Goal: Transaction & Acquisition: Book appointment/travel/reservation

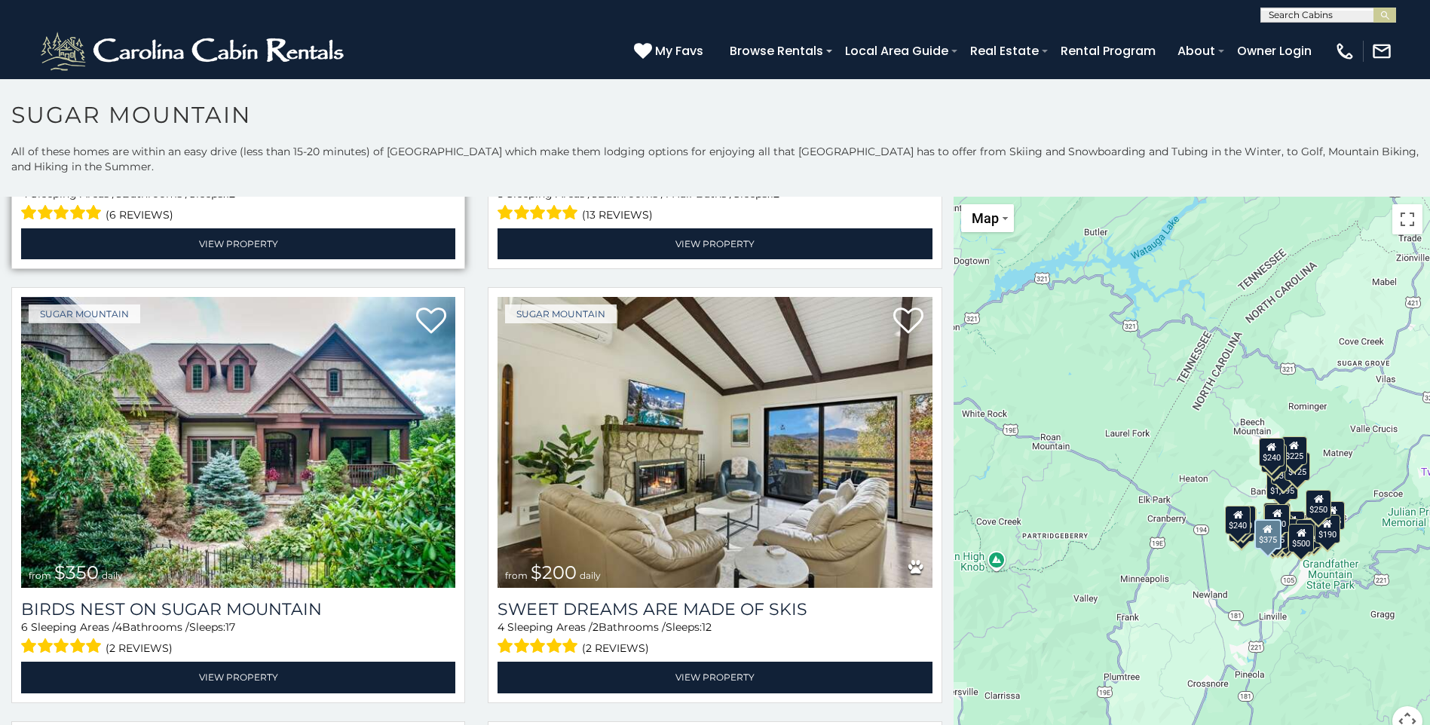
scroll to position [439, 0]
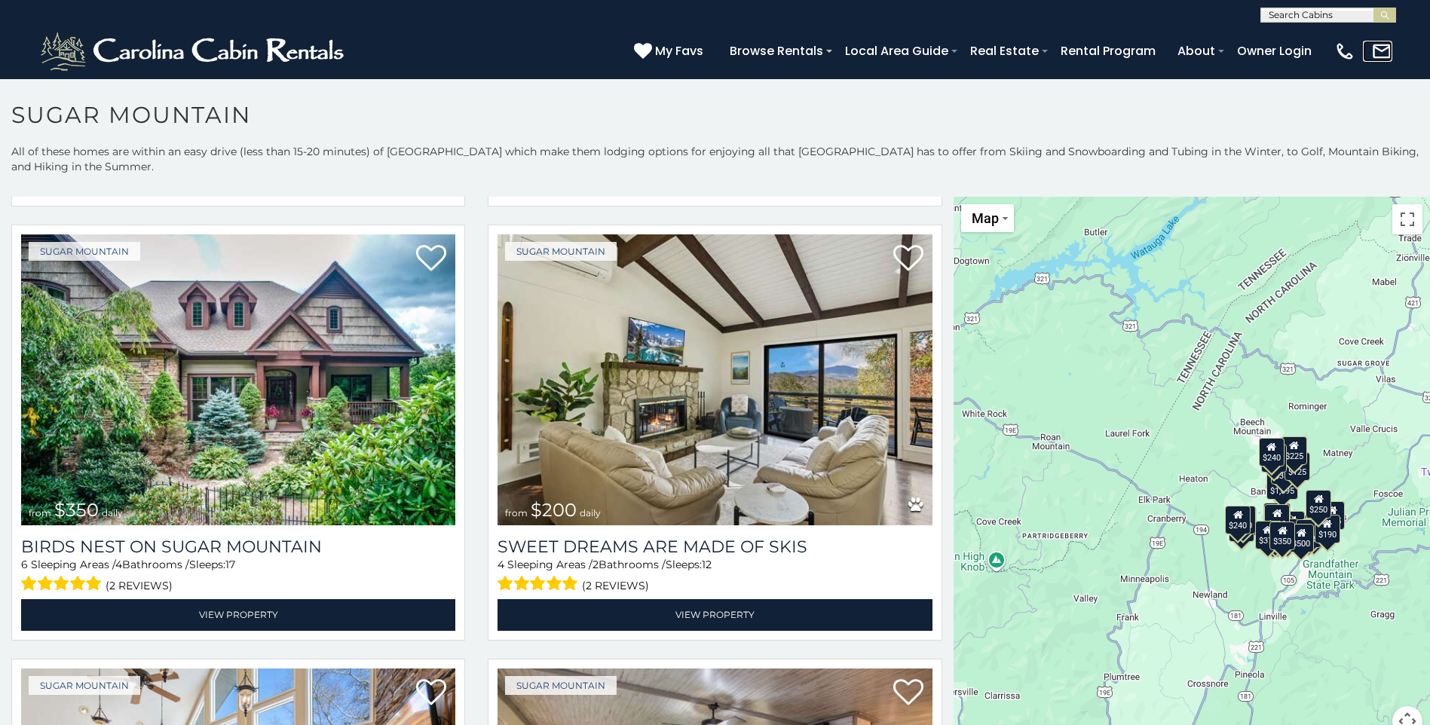
click at [1372, 47] on img at bounding box center [1381, 51] width 21 height 21
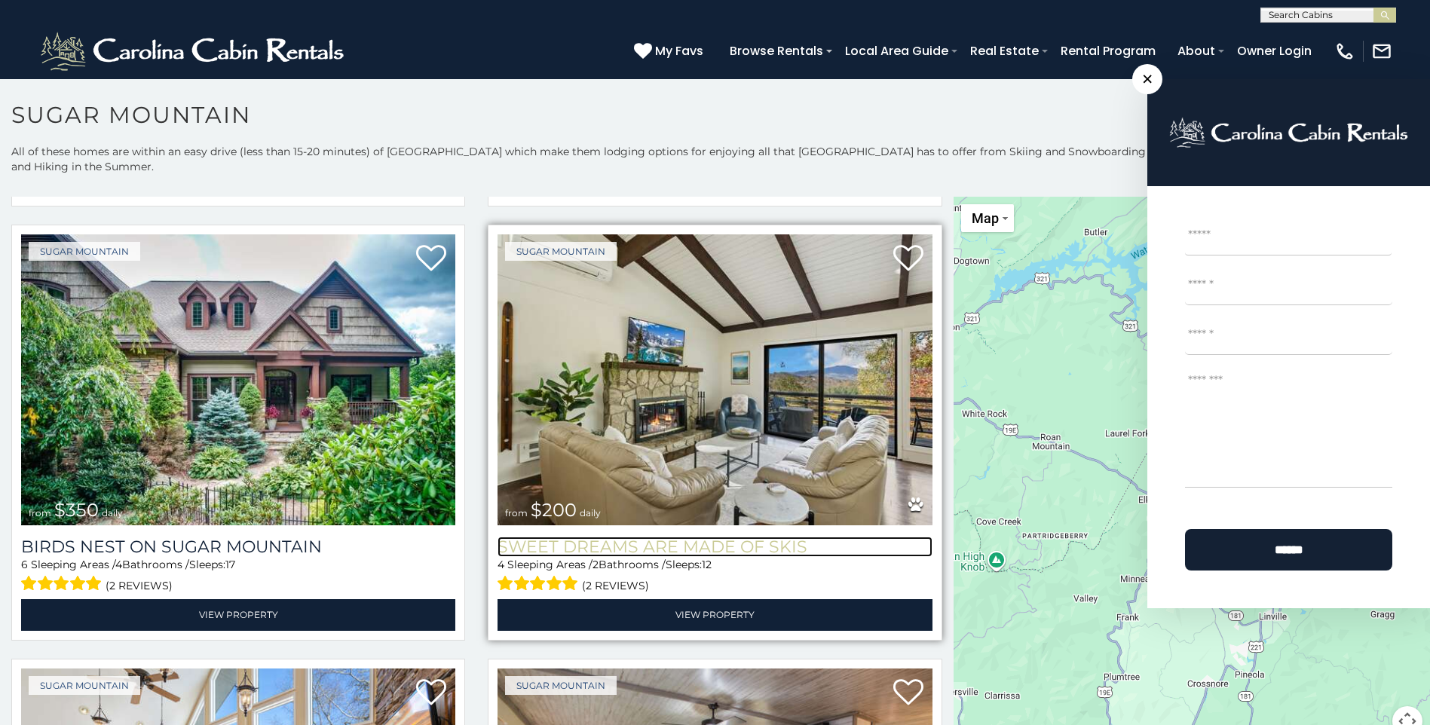
click at [537, 537] on h3 "Sweet Dreams Are Made Of Skis" at bounding box center [715, 547] width 434 height 20
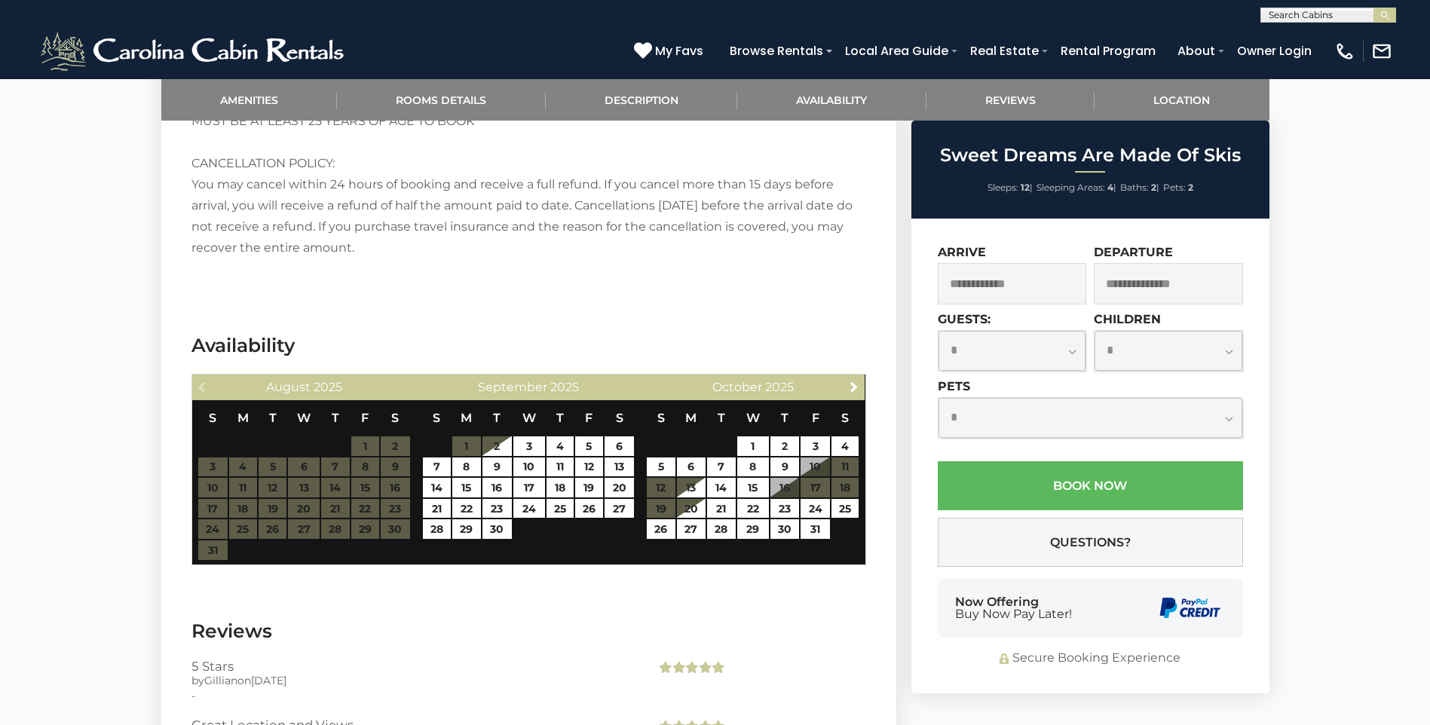
scroll to position [2380, 0]
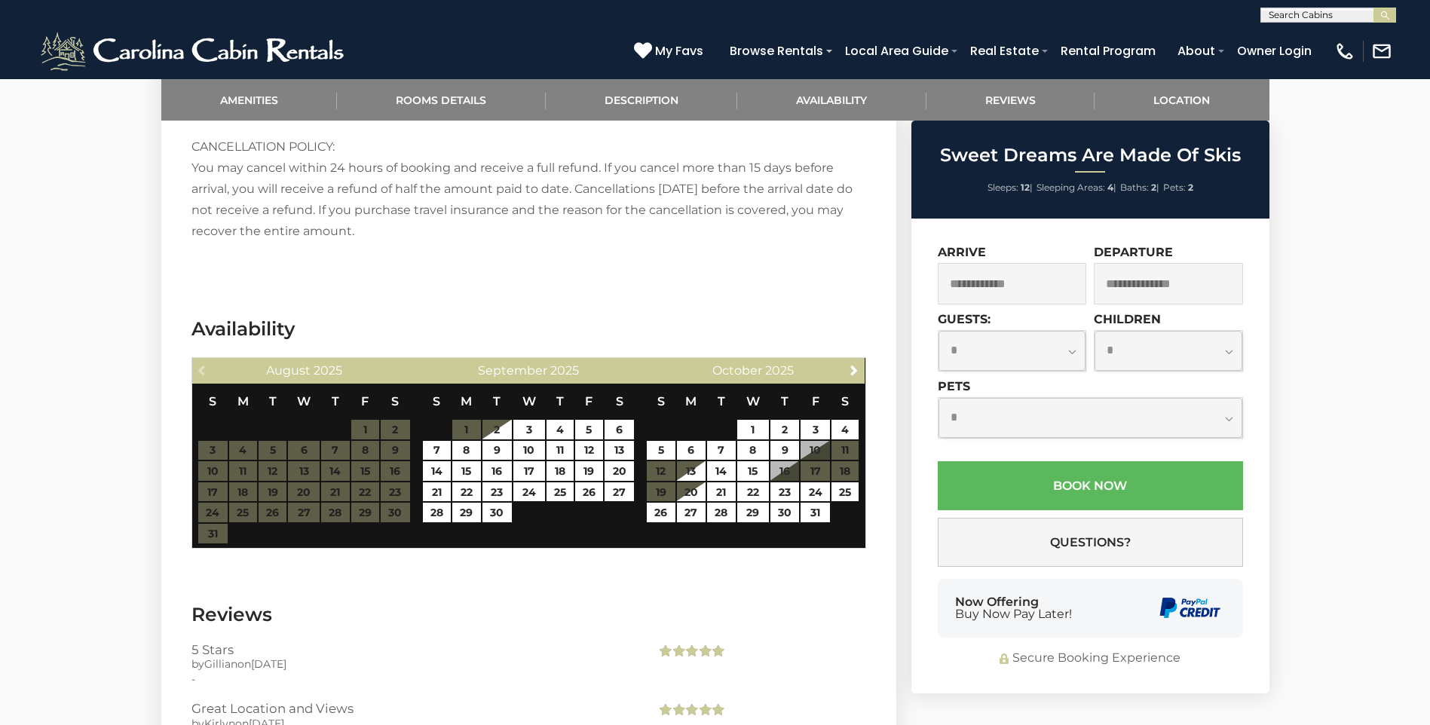
click at [957, 568] on div "**********" at bounding box center [1090, 456] width 358 height 475
click at [954, 587] on div "Now Offering Buy Now Pay Later!" at bounding box center [1090, 608] width 305 height 59
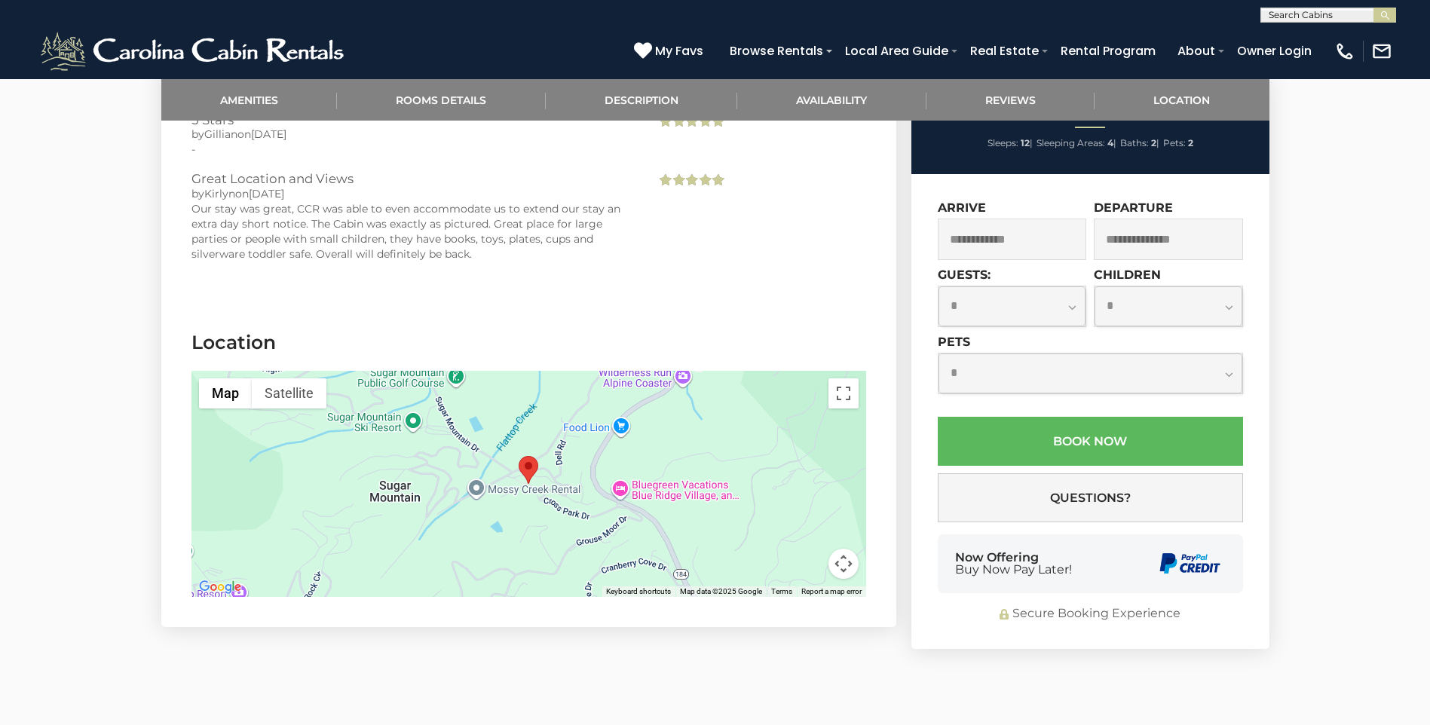
scroll to position [2914, 0]
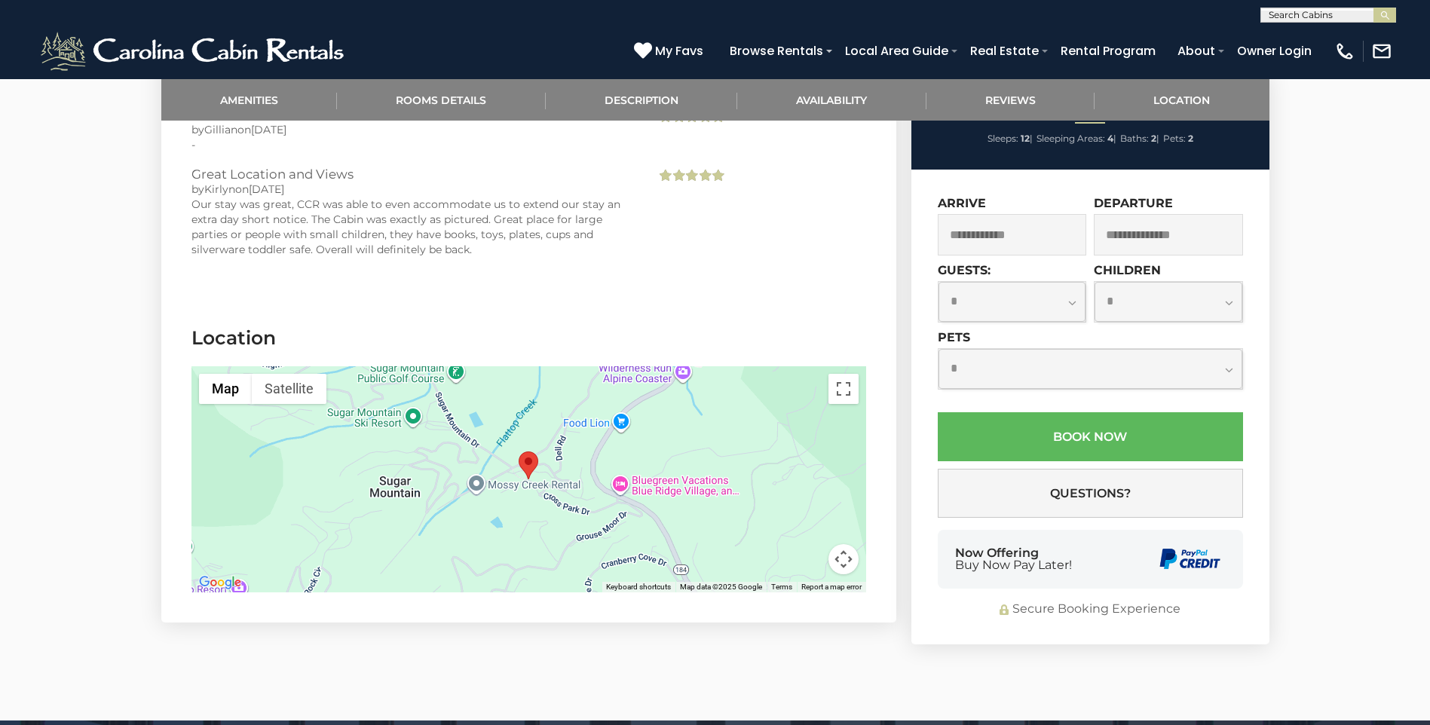
click at [1128, 539] on div "Now Offering Buy Now Pay Later!" at bounding box center [1090, 560] width 305 height 59
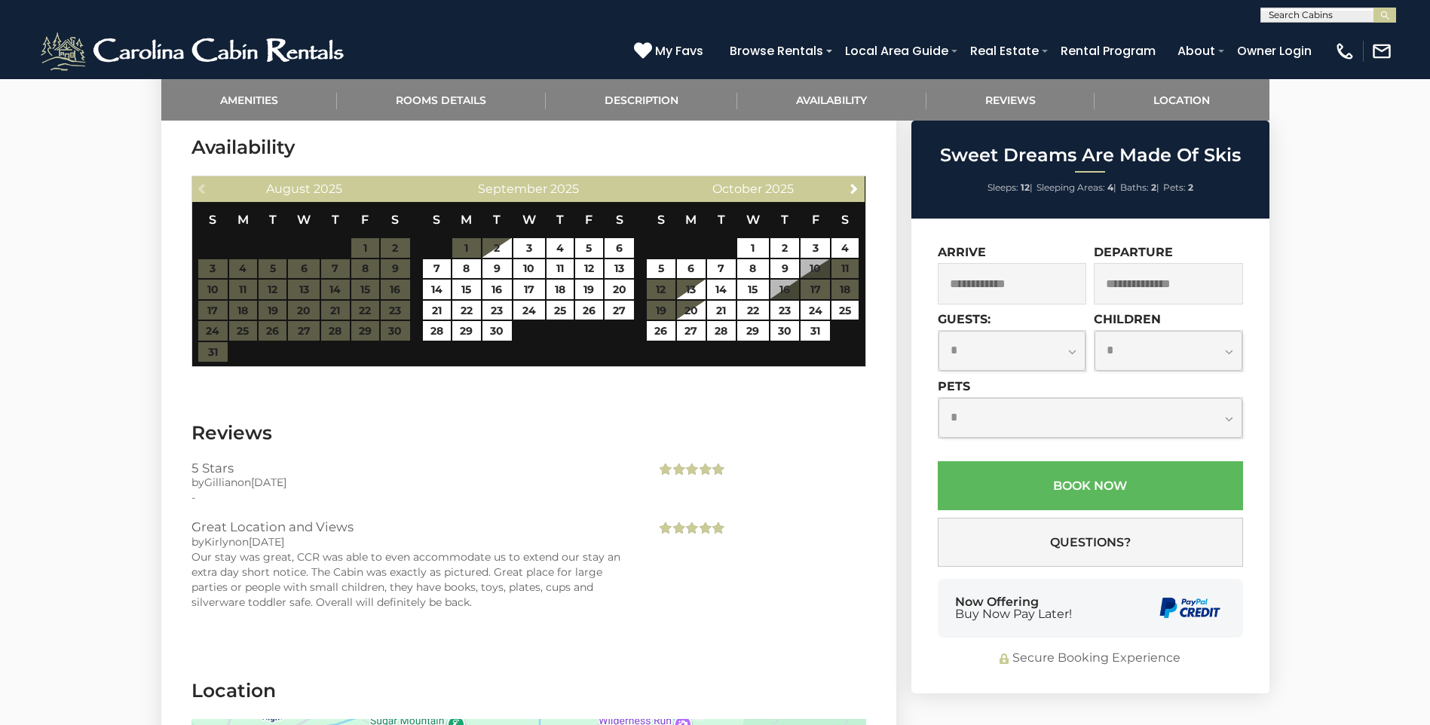
scroll to position [2085, 0]
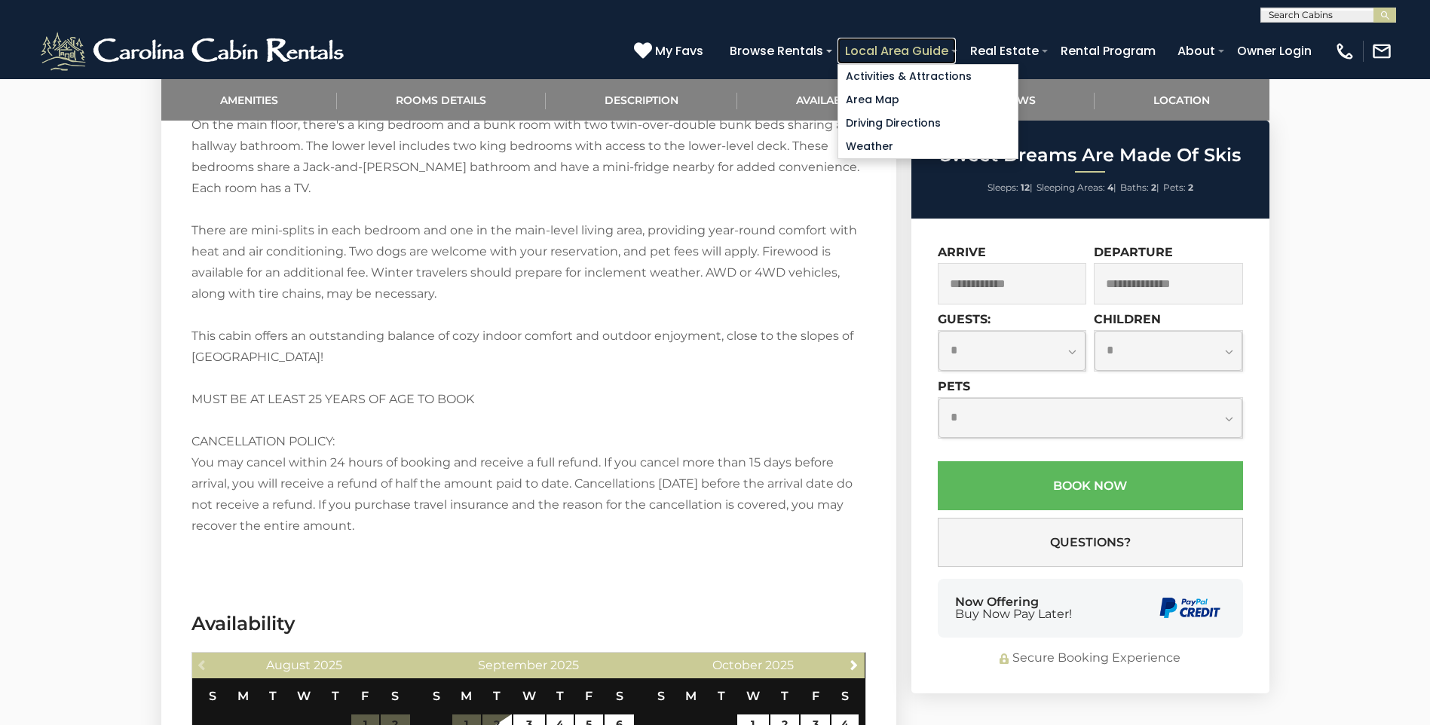
click at [956, 40] on link "Local Area Guide" at bounding box center [896, 51] width 118 height 26
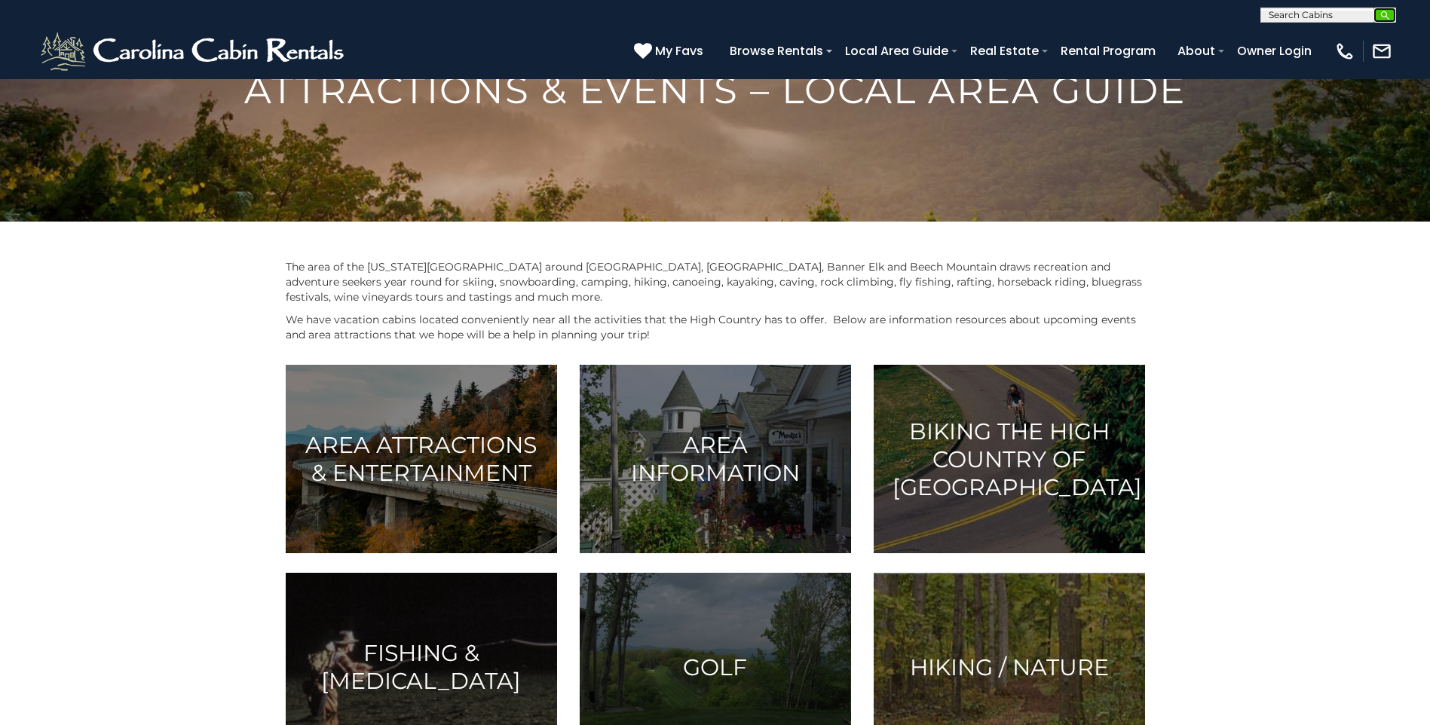
click at [1388, 21] on button "submit" at bounding box center [1384, 15] width 23 height 15
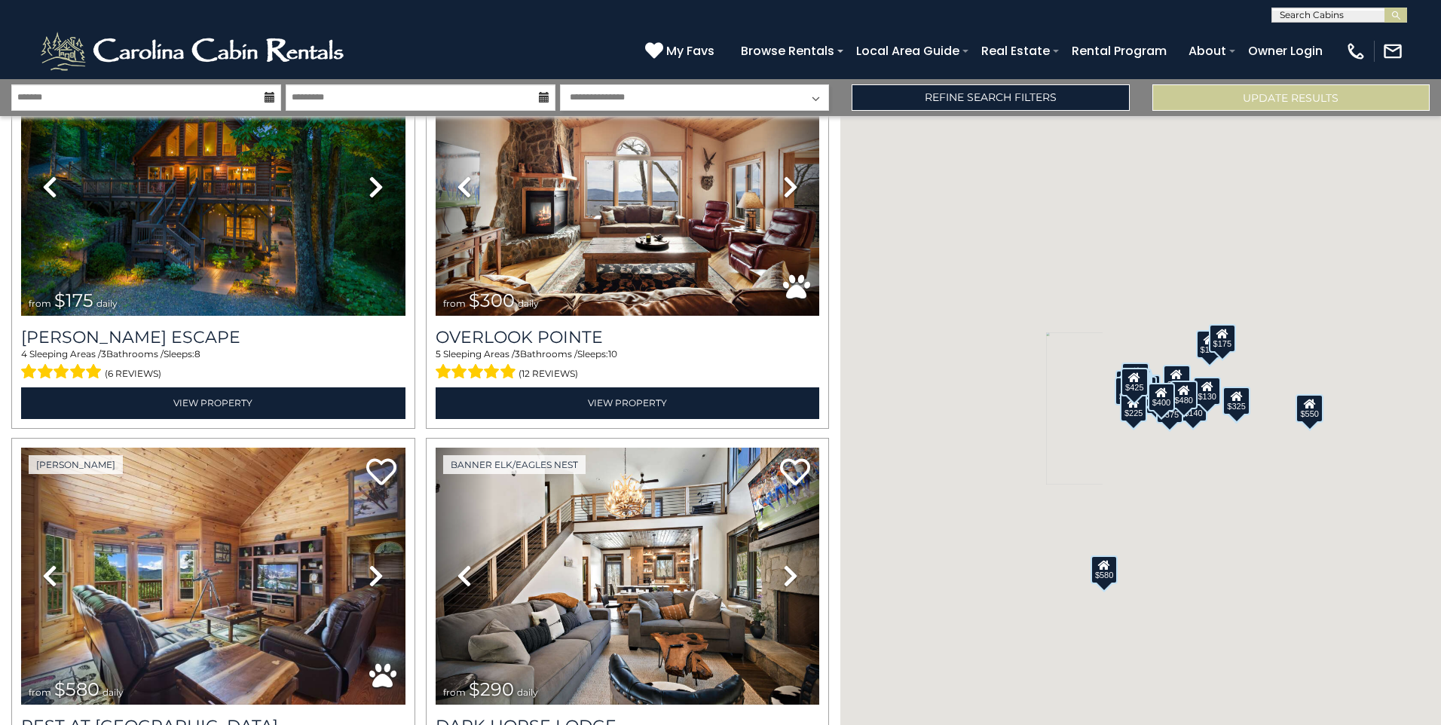
scroll to position [534, 0]
